Goal: Transaction & Acquisition: Purchase product/service

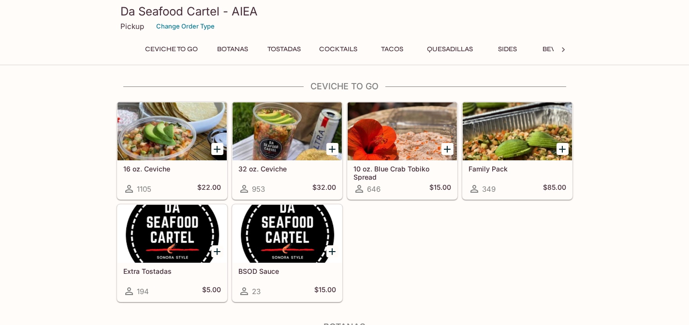
click at [446, 49] on button "Quesadillas" at bounding box center [450, 50] width 57 height 14
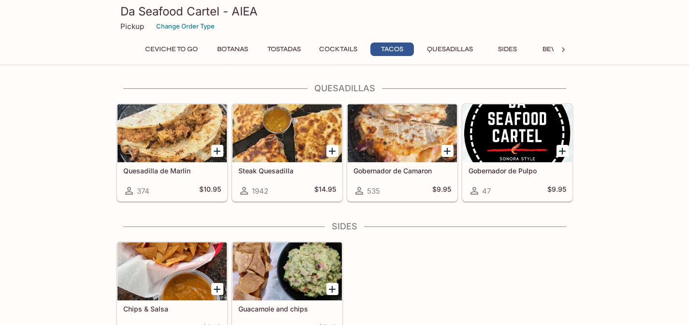
scroll to position [1203, 0]
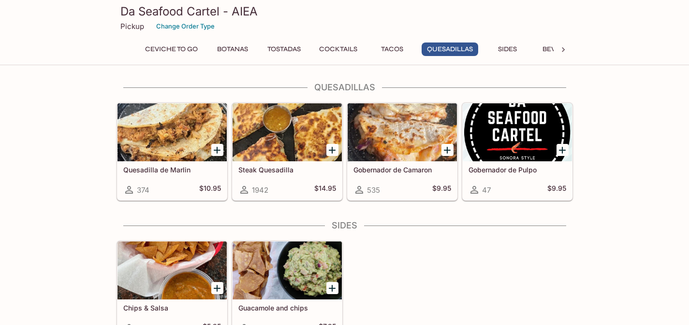
click at [311, 143] on div at bounding box center [287, 132] width 109 height 58
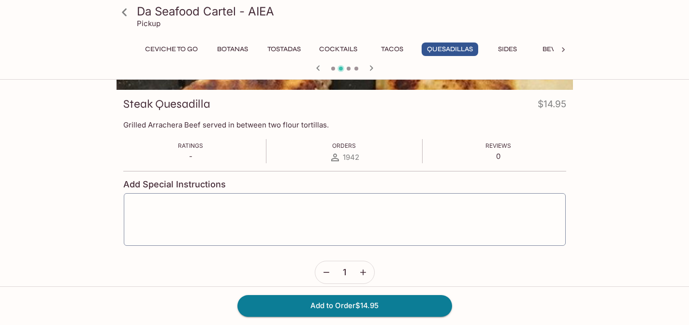
scroll to position [128, 0]
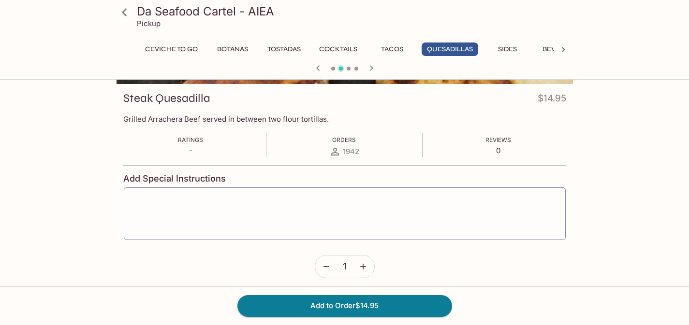
click at [362, 266] on icon "button" at bounding box center [363, 267] width 6 height 6
click at [355, 305] on button "Add to Order $29.90" at bounding box center [344, 305] width 215 height 21
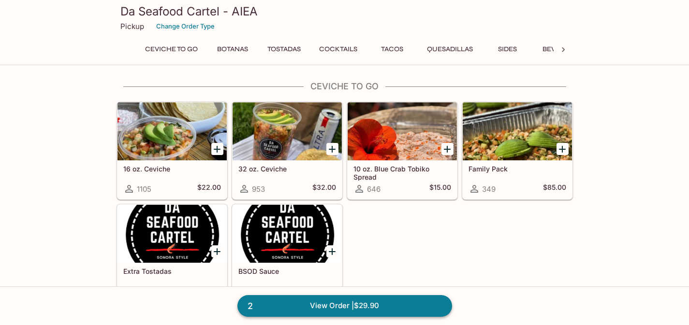
click at [336, 309] on link "2 View Order | $29.90" at bounding box center [344, 305] width 215 height 21
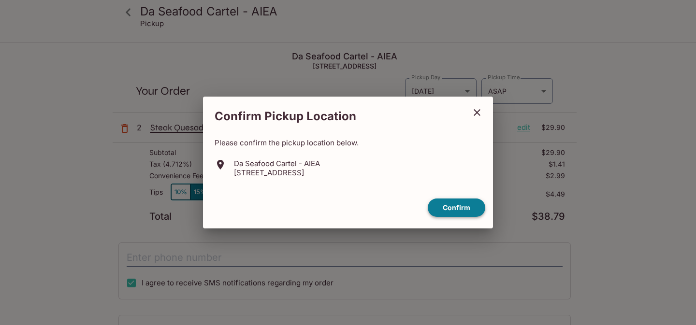
click at [459, 208] on button "Confirm" at bounding box center [457, 208] width 58 height 19
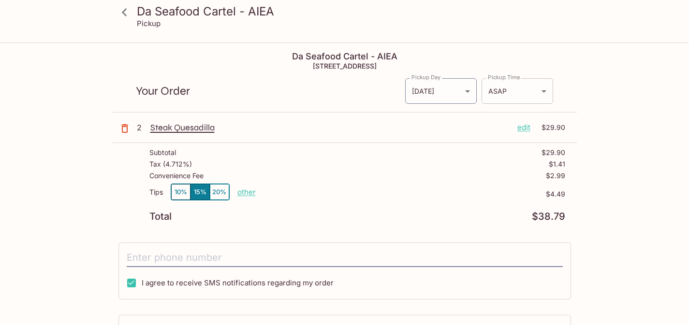
click at [537, 97] on body "Da Seafood Cartel - AIEA Pickup Da Seafood Cartel - AIEA 98-[STREET_ADDRESS] Yo…" at bounding box center [344, 206] width 689 height 325
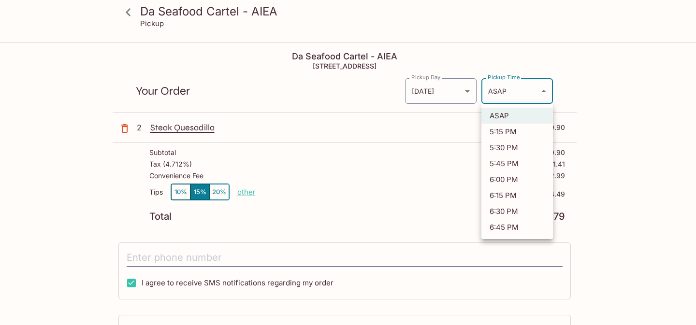
click at [514, 224] on li "6:45 PM" at bounding box center [518, 227] width 72 height 16
type input "[DATE]T04:45:40.000000Z"
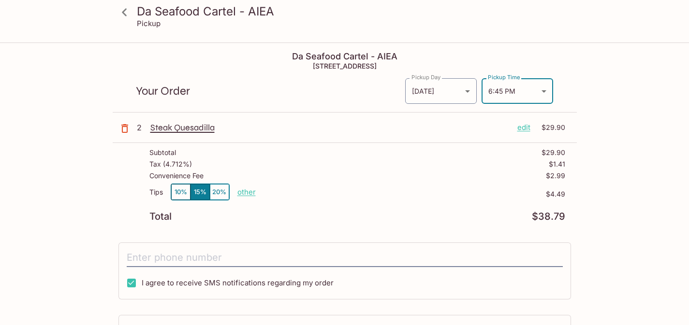
click at [627, 146] on div "Da Seafood Cartel - AIEA Pickup Da Seafood Cartel - AIEA 98-[STREET_ADDRESS] Yo…" at bounding box center [344, 248] width 619 height 408
